Goal: Transaction & Acquisition: Purchase product/service

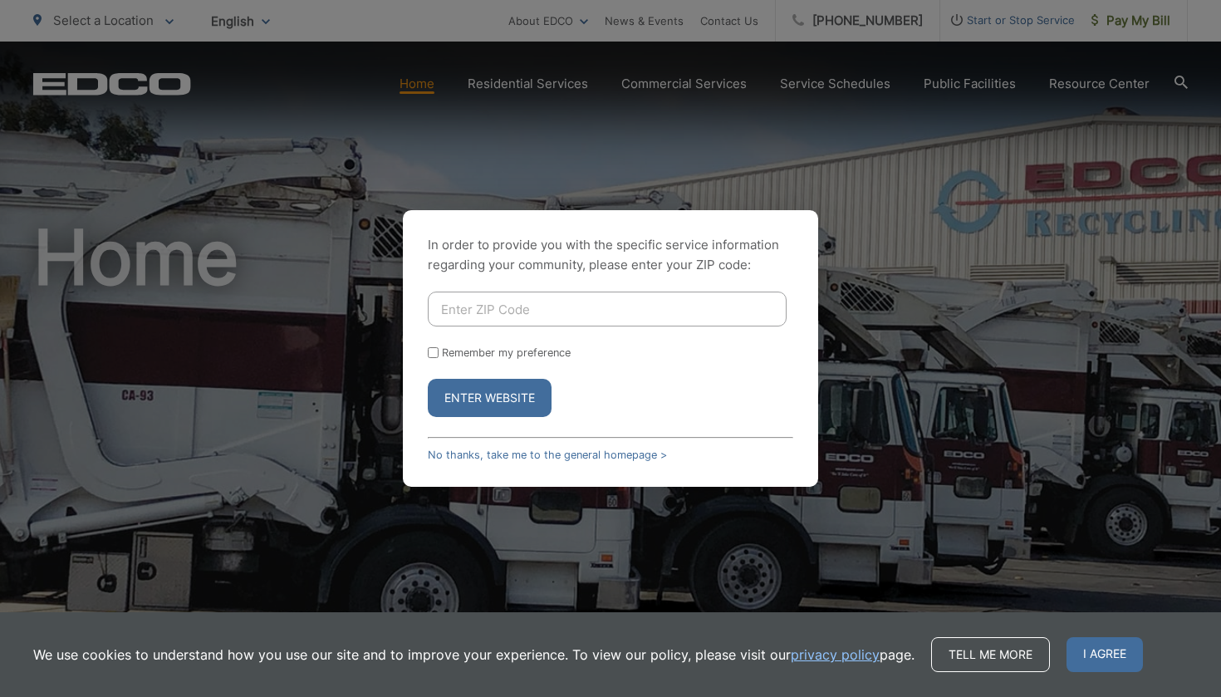
click at [504, 313] on input "Enter ZIP Code" at bounding box center [607, 309] width 359 height 35
type input "k"
type input "92019"
click at [513, 395] on button "Enter Website" at bounding box center [490, 398] width 124 height 38
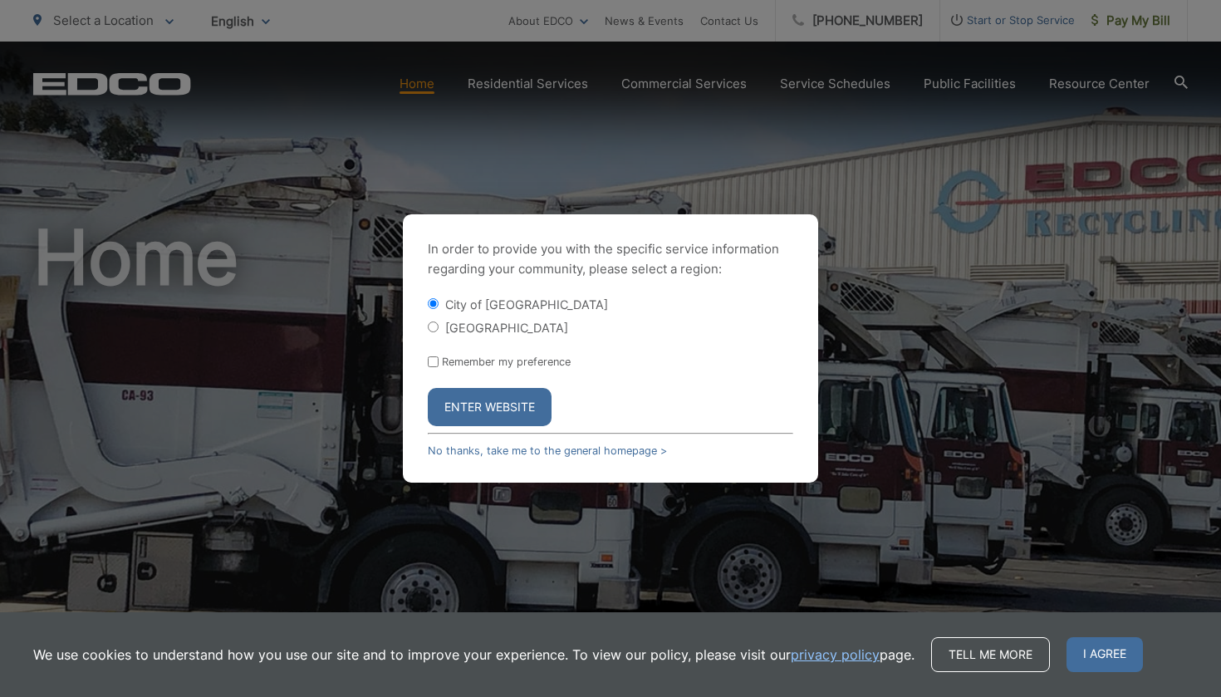
click at [440, 332] on div "[GEOGRAPHIC_DATA]" at bounding box center [611, 327] width 366 height 17
click at [430, 332] on input "[GEOGRAPHIC_DATA]" at bounding box center [433, 327] width 11 height 11
radio input "true"
click at [502, 407] on button "Enter Website" at bounding box center [490, 407] width 124 height 38
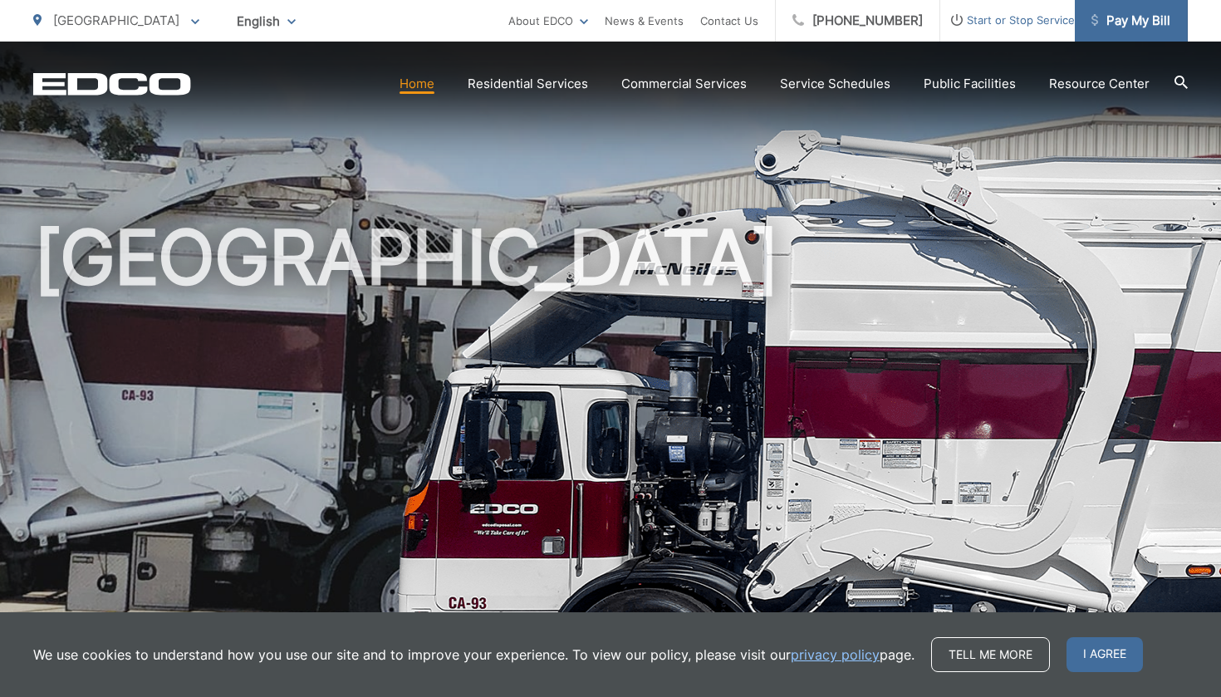
click at [1152, 15] on span "Pay My Bill" at bounding box center [1131, 21] width 79 height 20
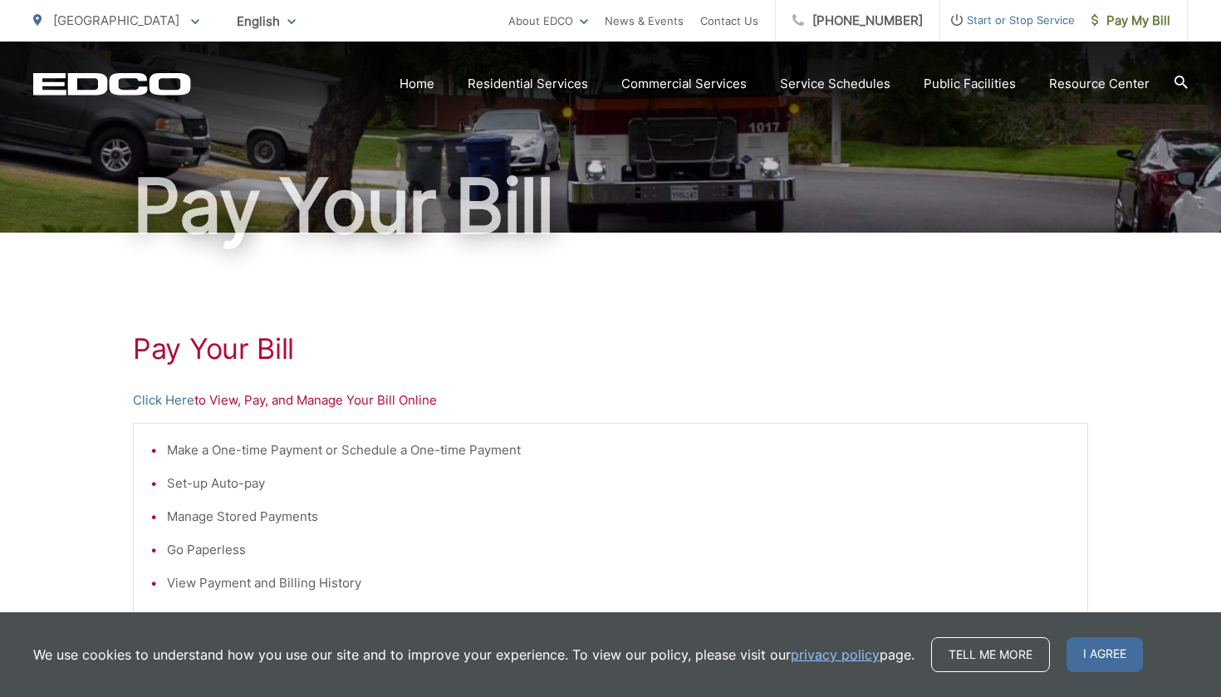
scroll to position [101, 0]
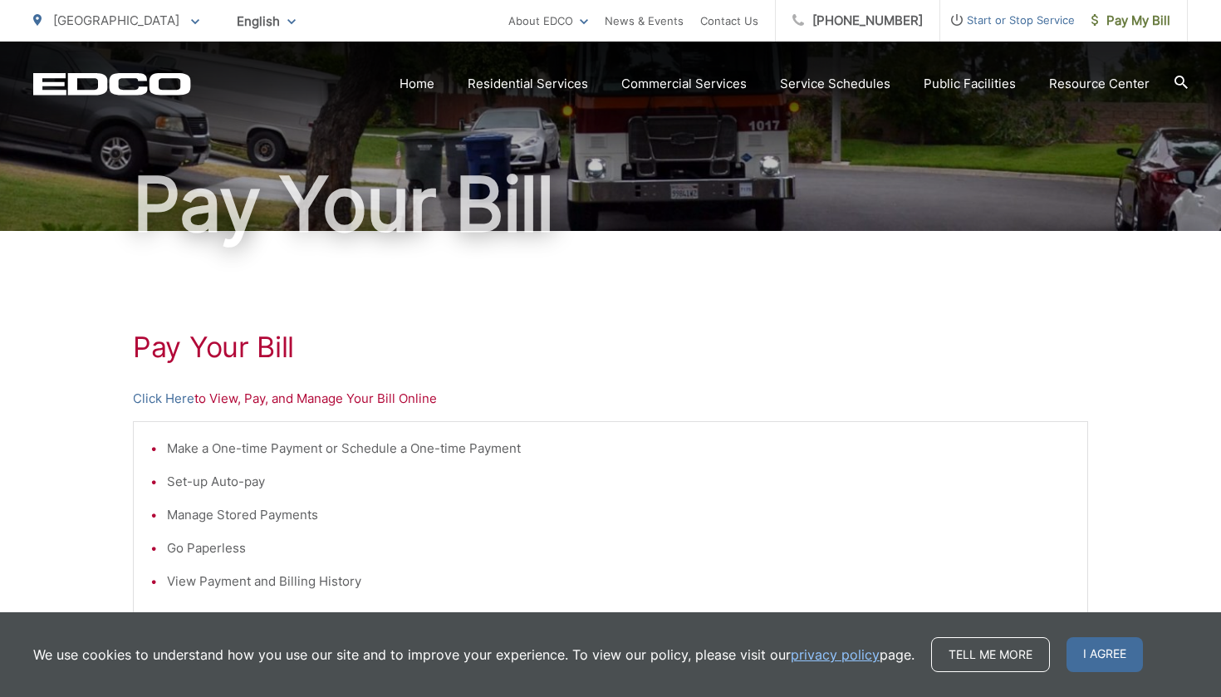
click at [371, 395] on p "Click Here to View, Pay, and Manage Your Bill Online" at bounding box center [611, 399] width 956 height 20
click at [155, 399] on link "Click Here" at bounding box center [163, 399] width 61 height 20
